Goal: Task Accomplishment & Management: Use online tool/utility

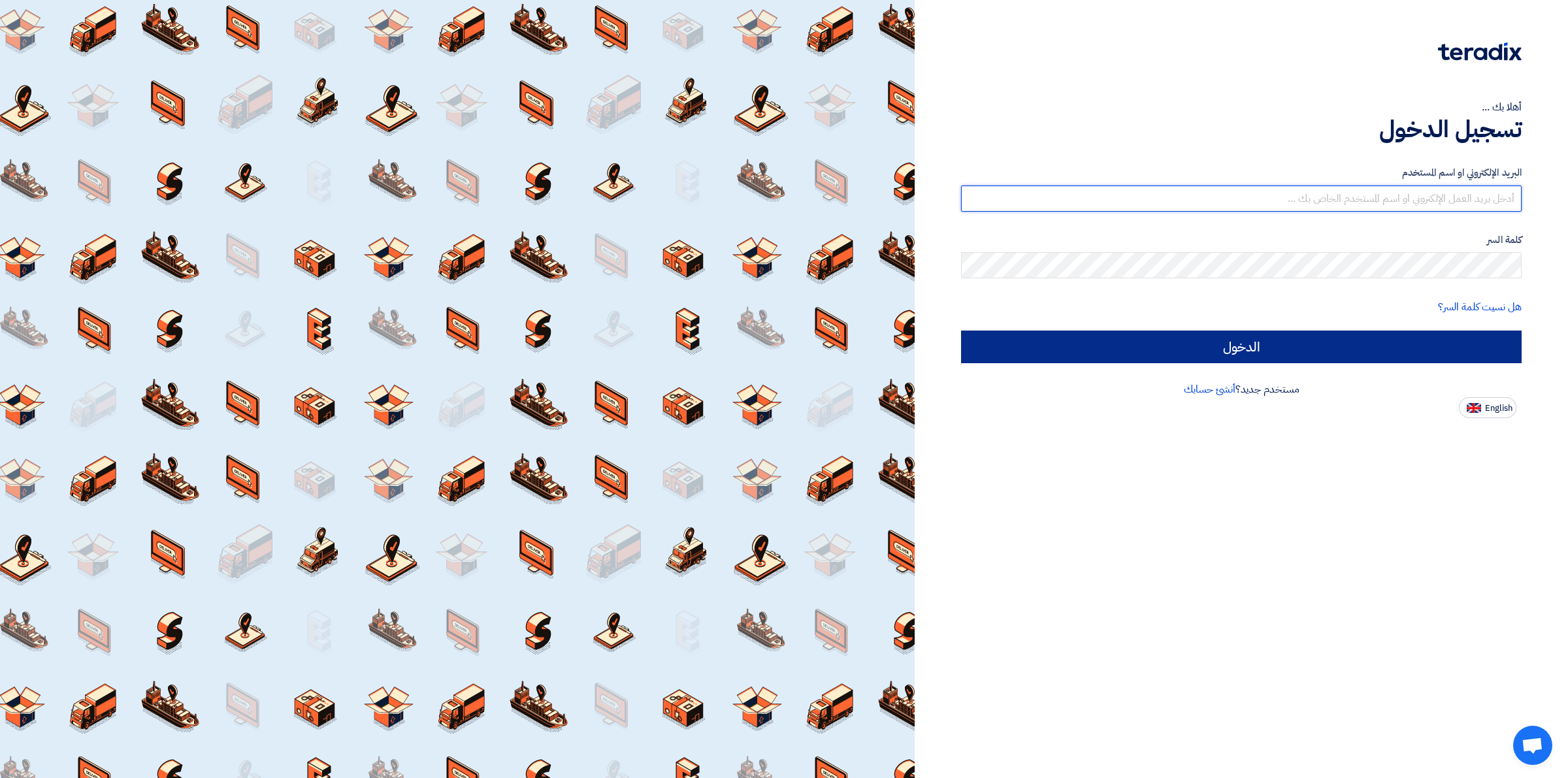
type input "[EMAIL_ADDRESS][DOMAIN_NAME]"
click at [1124, 333] on input "الدخول" at bounding box center [1240, 346] width 560 height 32
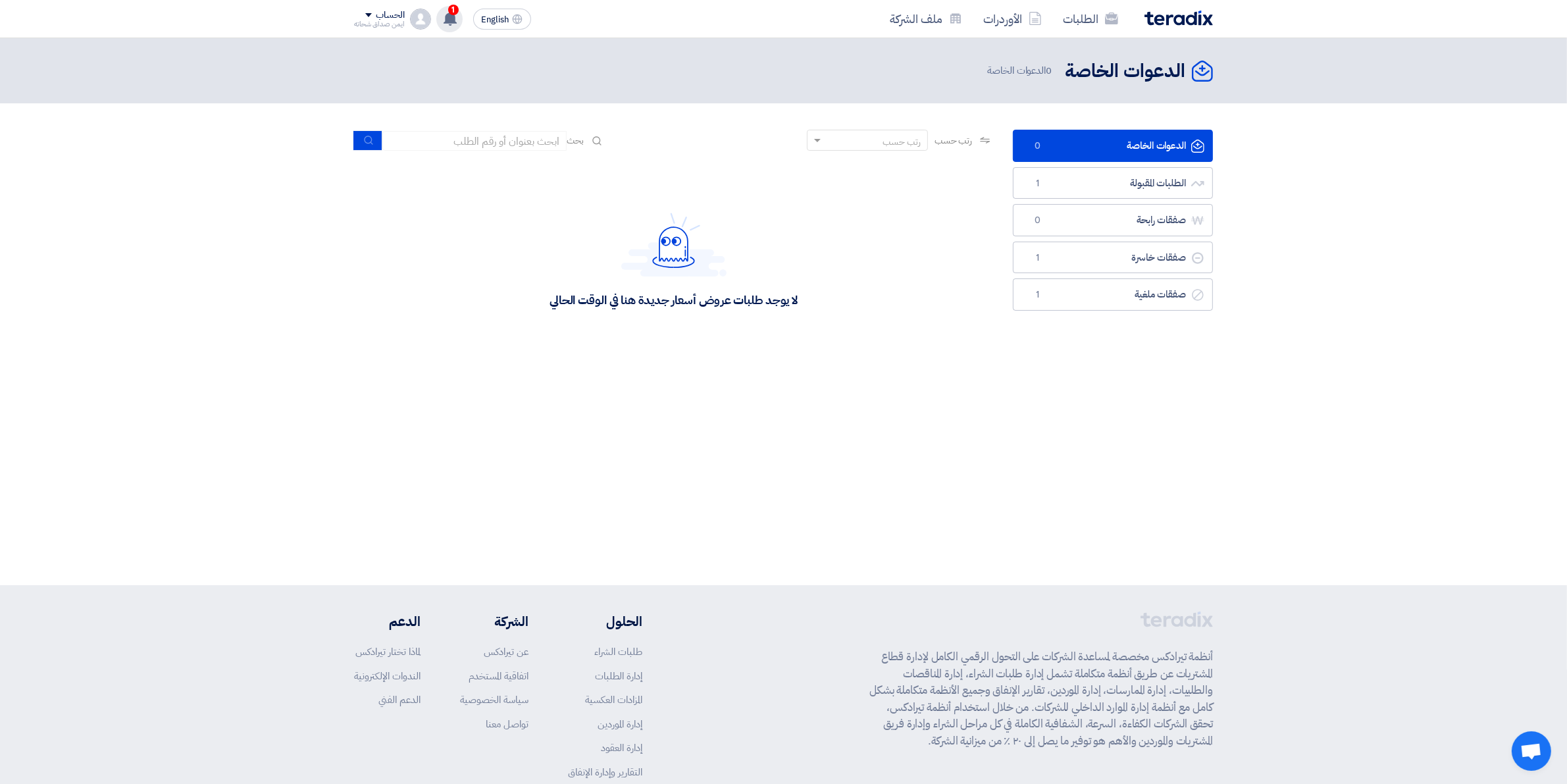
click at [455, 24] on icon at bounding box center [451, 19] width 15 height 15
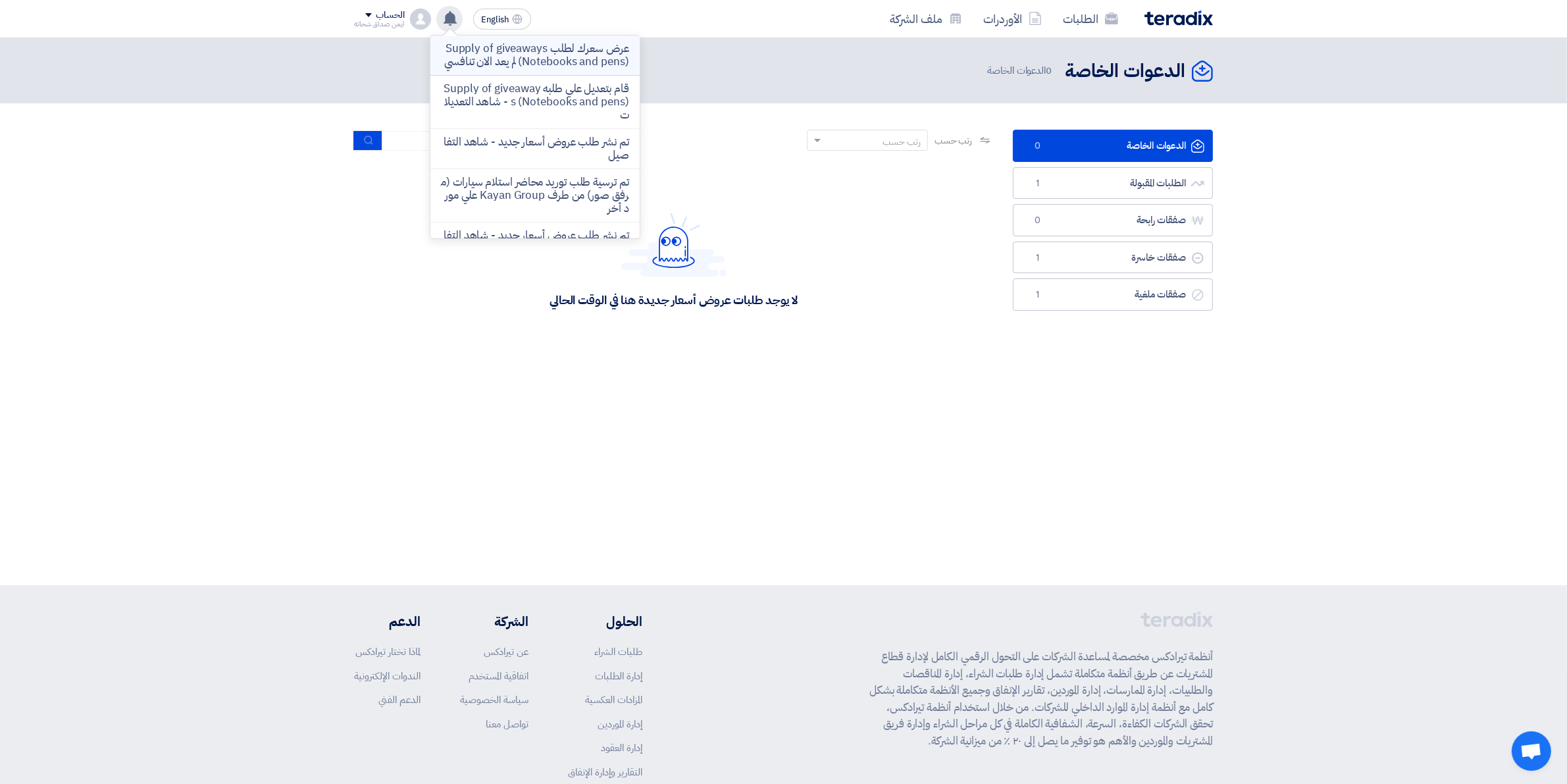
click at [537, 69] on p "عرض سعرك لطلب Supply of giveaways (Notebooks and pens) لم يعد الان تنافسي" at bounding box center [535, 55] width 188 height 26
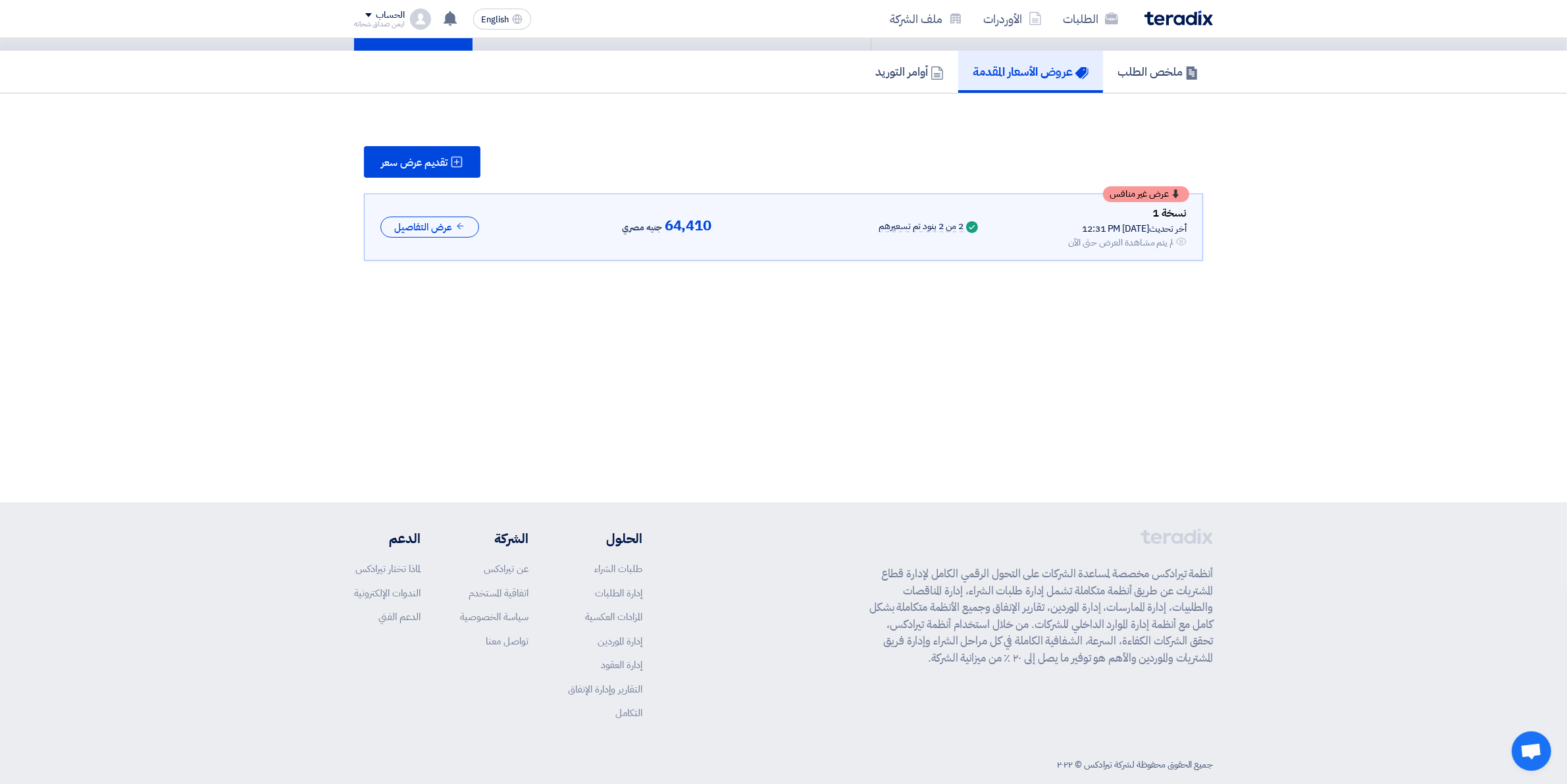
scroll to position [103, 0]
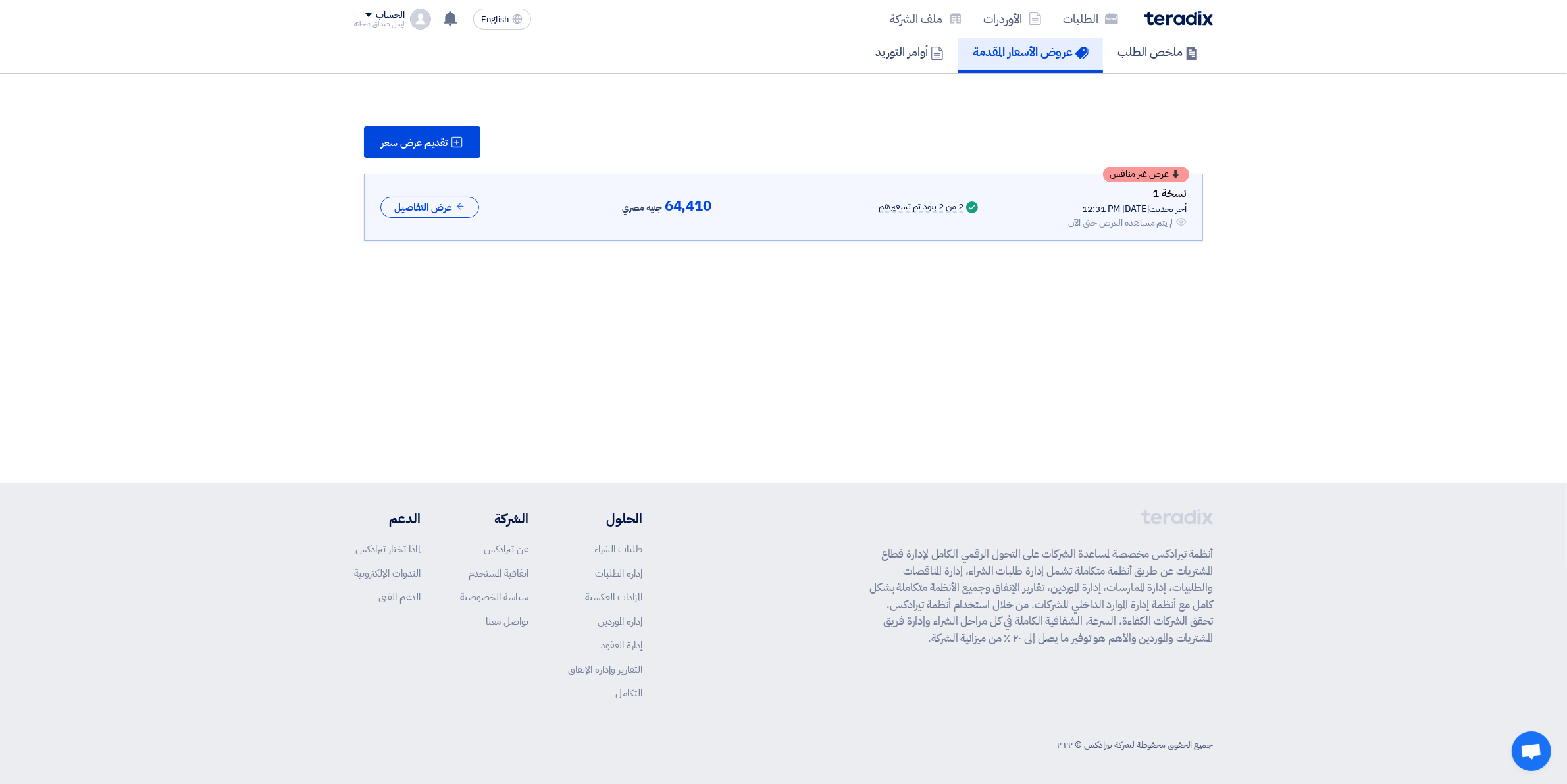
click at [1319, 191] on section "تقديم عرض سعر عرض غير منافس نسخة 1 أخر تحديث [DATE] 12:31 PM Offer is Seen لم ي…" at bounding box center [784, 183] width 1567 height 220
click at [1127, 216] on div "لم يتم مشاهدة العرض حتى الآن" at bounding box center [1121, 222] width 106 height 14
click at [459, 204] on icon at bounding box center [460, 206] width 10 height 10
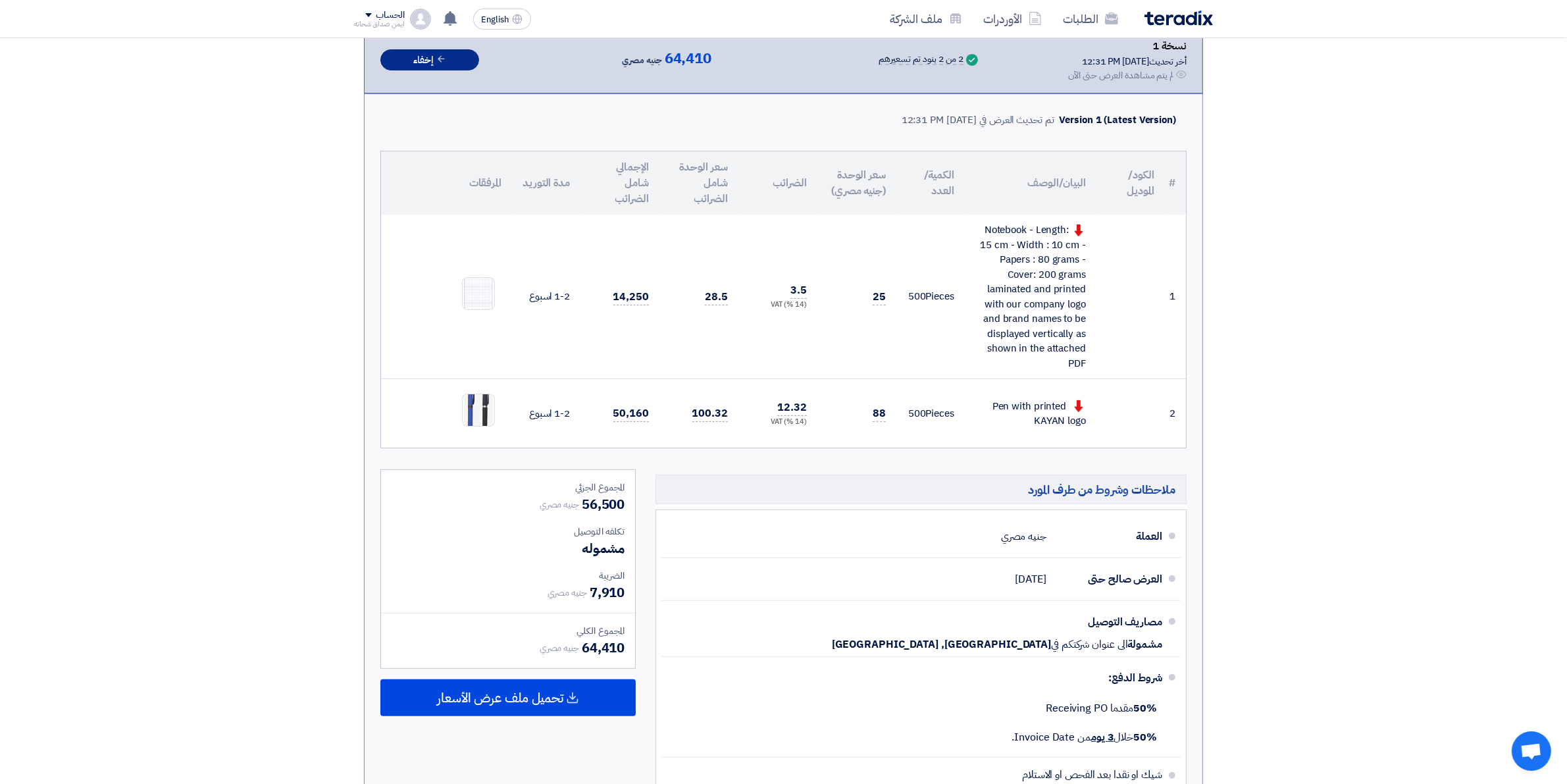
scroll to position [188, 0]
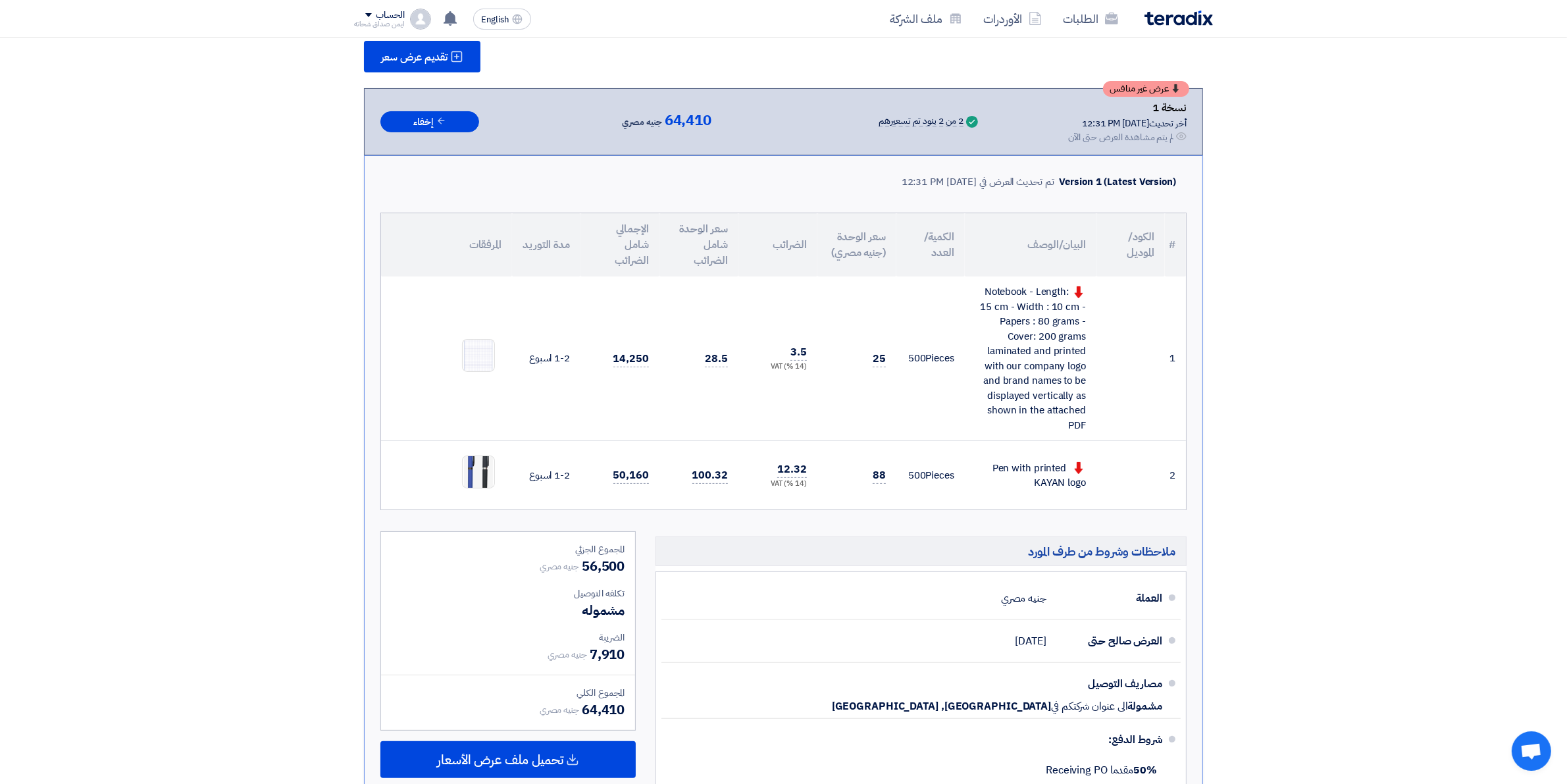
drag, startPoint x: 728, startPoint y: 356, endPoint x: 695, endPoint y: 360, distance: 33.2
click at [695, 360] on td "28.5" at bounding box center [698, 358] width 79 height 164
click at [1292, 273] on section "تقديم عرض سعر عرض غير منافس نسخة 1 أخر تحديث [DATE] 12:31 PM Offer is Seen لم ي…" at bounding box center [784, 483] width 1567 height 990
click at [665, 117] on span "64,410" at bounding box center [688, 120] width 46 height 16
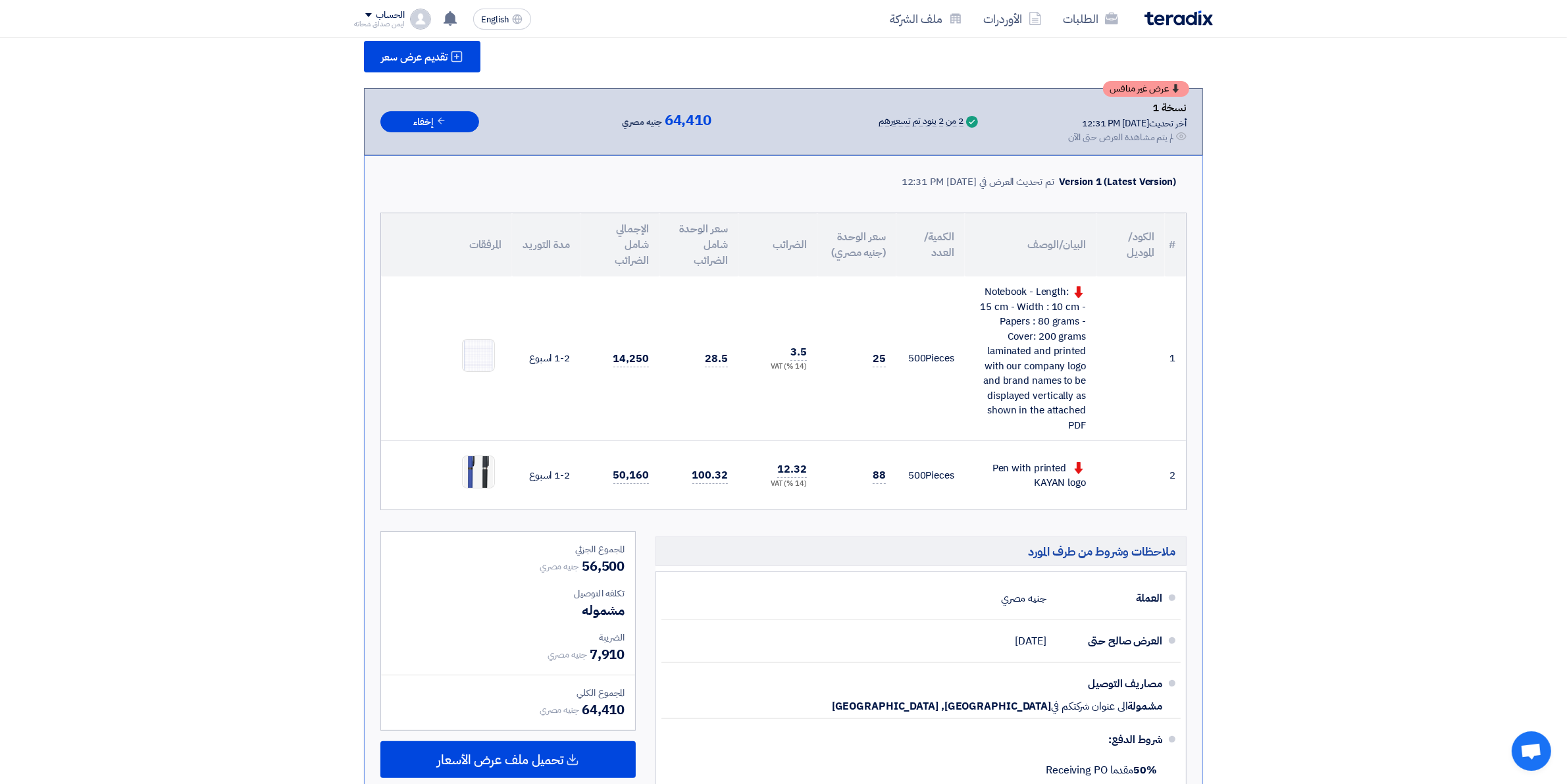
click at [797, 54] on div "تقديم عرض سعر" at bounding box center [784, 57] width 839 height 32
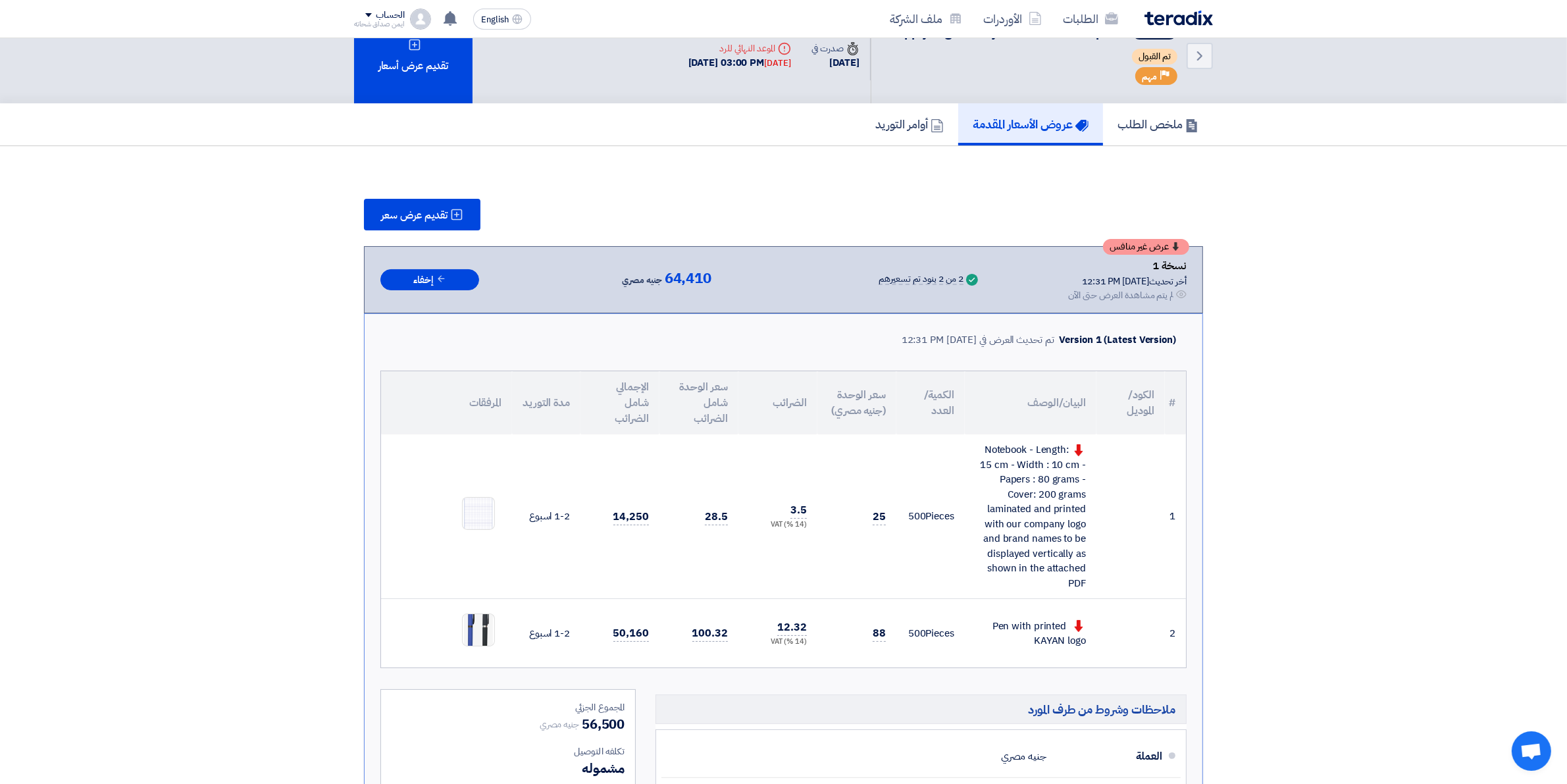
scroll to position [0, 0]
